Goal: Communication & Community: Answer question/provide support

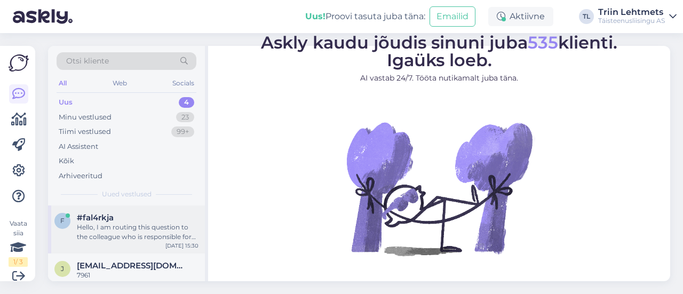
click at [153, 229] on div "Hello, I am routing this question to the colleague who is responsible for this …" at bounding box center [138, 231] width 122 height 19
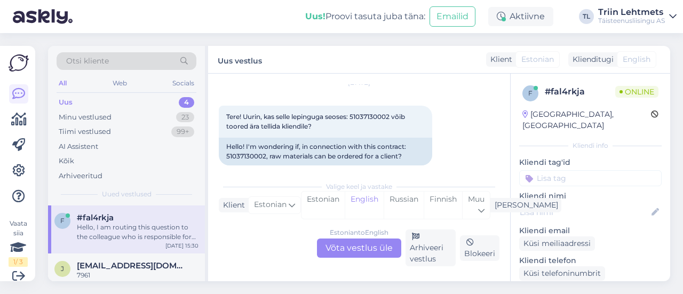
scroll to position [21, 0]
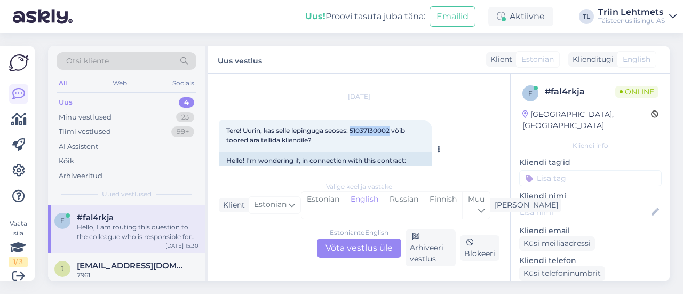
drag, startPoint x: 354, startPoint y: 131, endPoint x: 393, endPoint y: 131, distance: 38.9
click at [393, 131] on span "Tere! Uurin, kas selle lepinguga seoses: 51037130002 võib toored ära tellida kl…" at bounding box center [316, 135] width 180 height 18
copy span "51037130002"
click at [293, 133] on span "Tere! Uurin, kas selle lepinguga seoses: 51037130002 võib toored ära tellida kl…" at bounding box center [316, 135] width 180 height 18
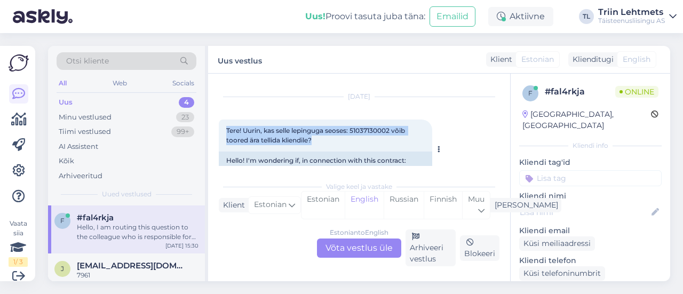
drag, startPoint x: 320, startPoint y: 139, endPoint x: 225, endPoint y: 127, distance: 95.6
click at [225, 127] on div "Tere! Uurin, kas selle lepinguga seoses: 51037130002 võib toored ära tellida kl…" at bounding box center [325, 135] width 213 height 32
copy span "Tere! Uurin, kas selle lepinguga seoses: 51037130002 võib toored ära tellida kl…"
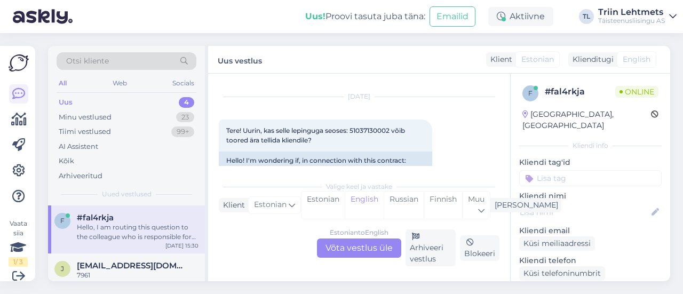
click at [373, 251] on div "Estonian to English Võta vestlus üle" at bounding box center [359, 247] width 84 height 19
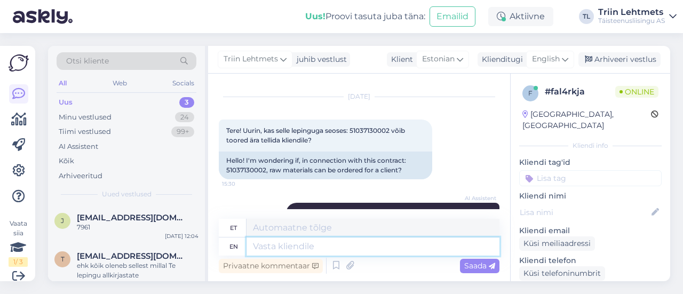
click at [276, 242] on textarea at bounding box center [372, 246] width 253 height 18
click at [543, 55] on span "English" at bounding box center [546, 59] width 28 height 12
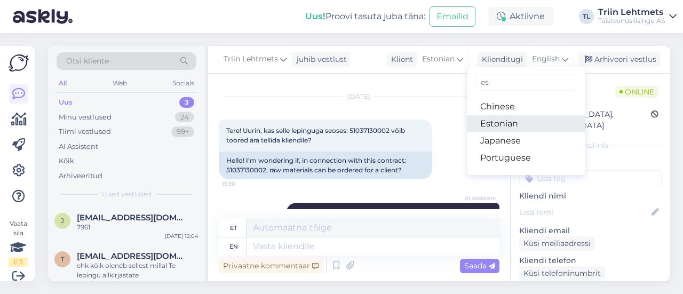
type input "es"
drag, startPoint x: 520, startPoint y: 124, endPoint x: 506, endPoint y: 129, distance: 15.0
click at [520, 124] on link "Estonian" at bounding box center [525, 123] width 117 height 17
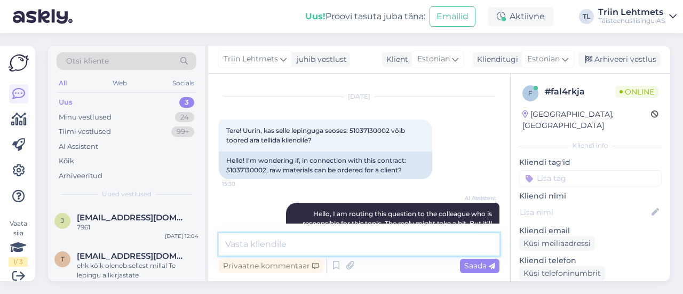
click at [325, 248] on textarea at bounding box center [359, 244] width 281 height 22
type textarea "t"
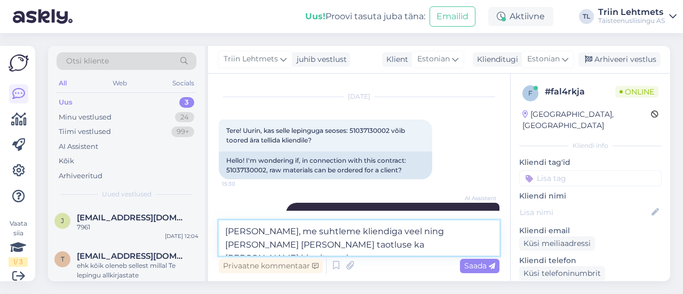
type textarea "[PERSON_NAME], me suhtleme kliendiga veel ning [PERSON_NAME] [PERSON_NAME] taot…"
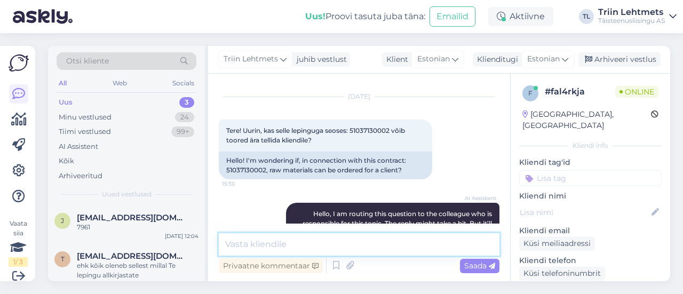
scroll to position [146, 0]
